Goal: Task Accomplishment & Management: Manage account settings

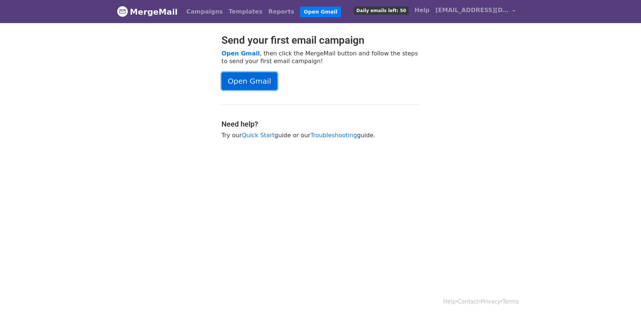
click at [255, 82] on link "Open Gmail" at bounding box center [249, 81] width 56 height 18
click at [154, 11] on link "MergeMail" at bounding box center [147, 11] width 61 height 15
click at [476, 10] on span "[EMAIL_ADDRESS][DOMAIN_NAME]" at bounding box center [471, 10] width 73 height 9
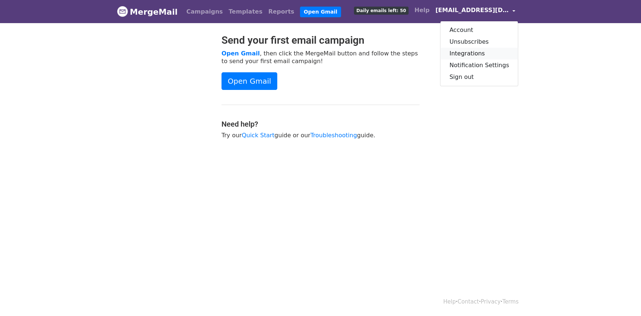
click at [470, 52] on link "Integrations" at bounding box center [478, 54] width 77 height 12
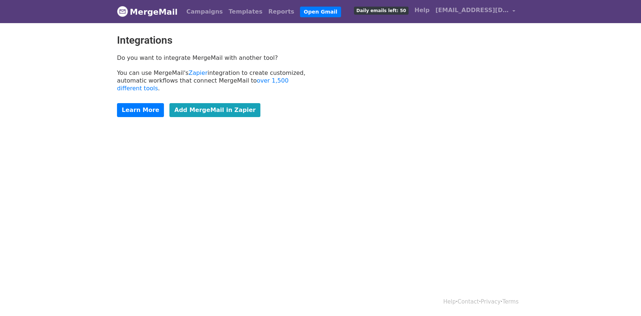
click at [371, 79] on div "Integrations Do you want to integrate MergeMail with another tool? You can use …" at bounding box center [320, 79] width 418 height 90
click at [513, 12] on link "[EMAIL_ADDRESS][DOMAIN_NAME]" at bounding box center [475, 11] width 86 height 17
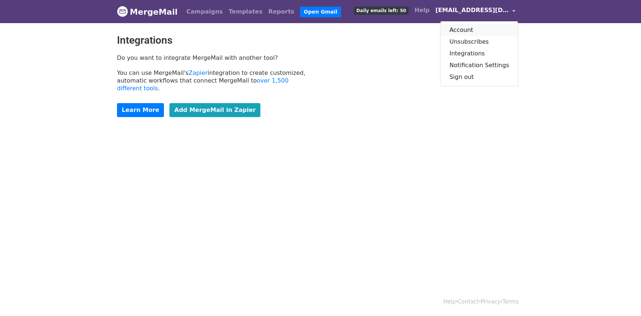
click at [469, 29] on link "Account" at bounding box center [478, 30] width 77 height 12
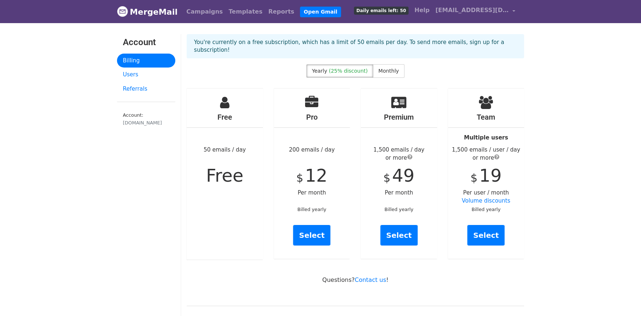
click at [228, 168] on span "Free" at bounding box center [224, 175] width 37 height 21
click at [224, 113] on h4 "Free" at bounding box center [225, 117] width 76 height 9
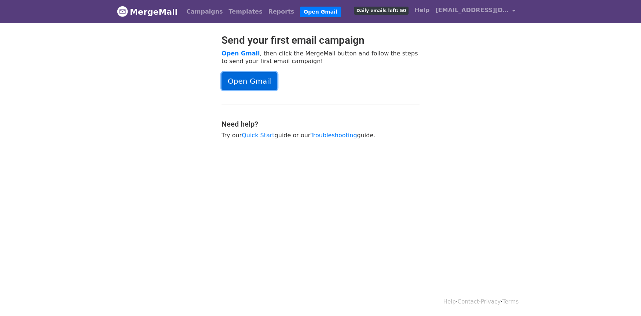
click at [250, 79] on link "Open Gmail" at bounding box center [249, 81] width 56 height 18
click at [252, 79] on link "Open Gmail" at bounding box center [249, 81] width 56 height 18
click at [237, 84] on link "Open Gmail" at bounding box center [249, 81] width 56 height 18
